Goal: Navigation & Orientation: Understand site structure

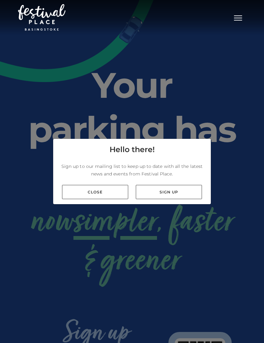
click at [97, 199] on link "Close" at bounding box center [95, 192] width 66 height 14
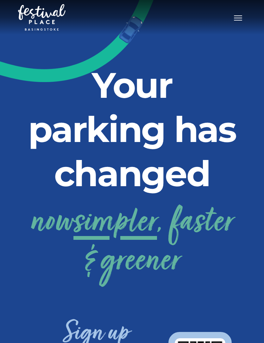
click at [238, 21] on button "Toggle navigation" at bounding box center [238, 17] width 16 height 9
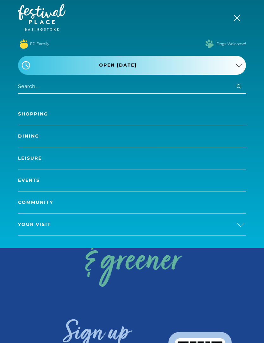
click at [72, 206] on link "Community" at bounding box center [131, 203] width 227 height 22
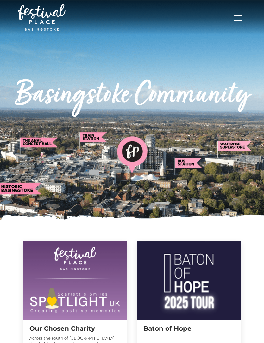
click at [237, 20] on button "Toggle navigation" at bounding box center [238, 17] width 16 height 9
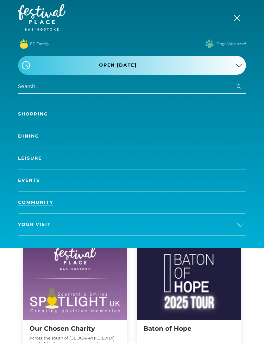
click at [134, 108] on link "Shopping" at bounding box center [131, 114] width 227 height 22
click at [101, 140] on link "Dining" at bounding box center [131, 136] width 227 height 22
click at [29, 135] on link "Dining" at bounding box center [131, 136] width 227 height 22
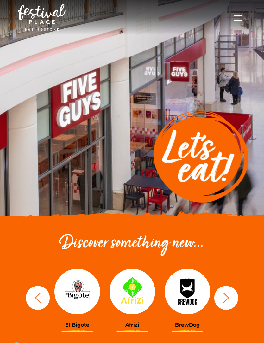
click at [224, 299] on icon "button" at bounding box center [226, 298] width 12 height 12
